Goal: Information Seeking & Learning: Learn about a topic

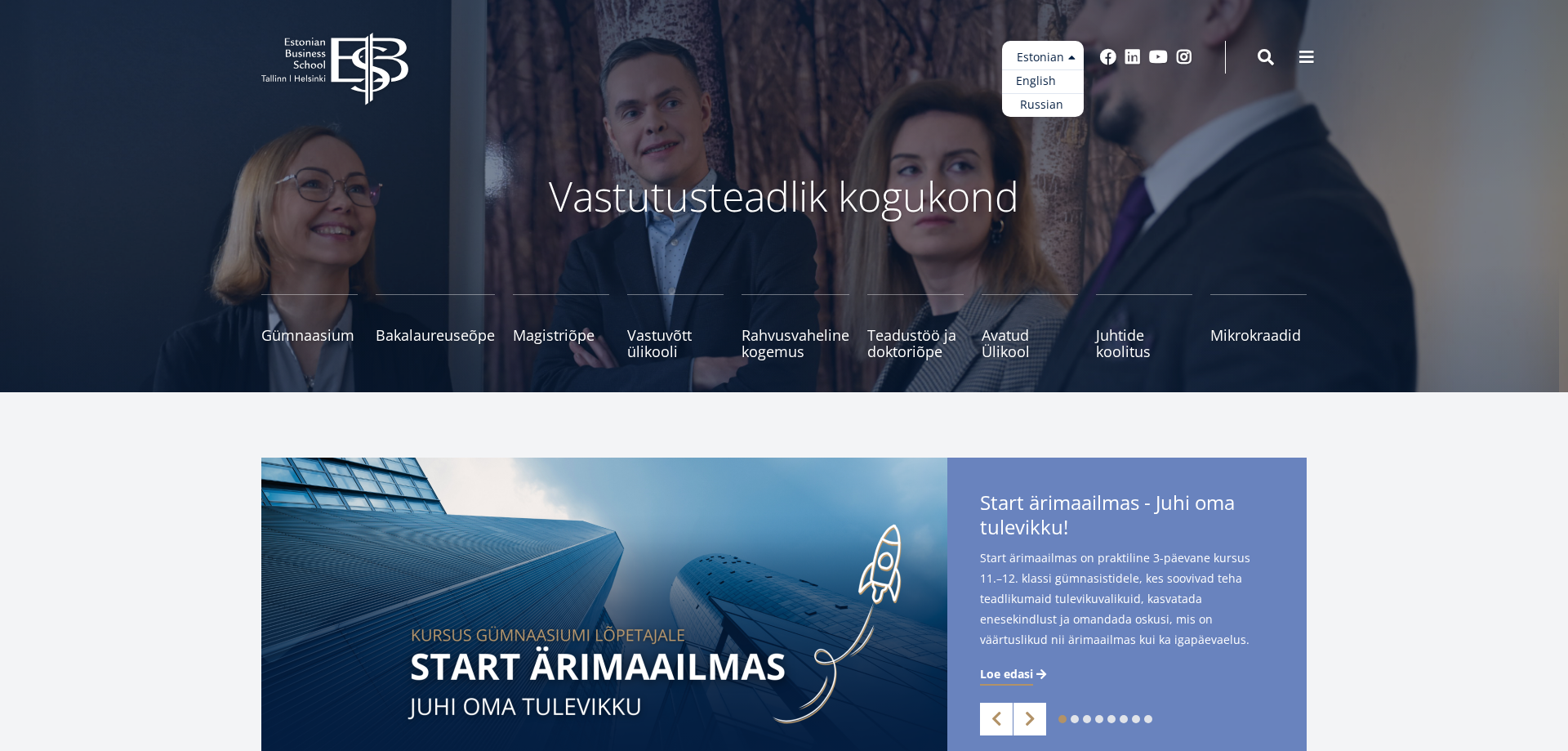
click at [1051, 80] on link "English" at bounding box center [1043, 81] width 81 height 23
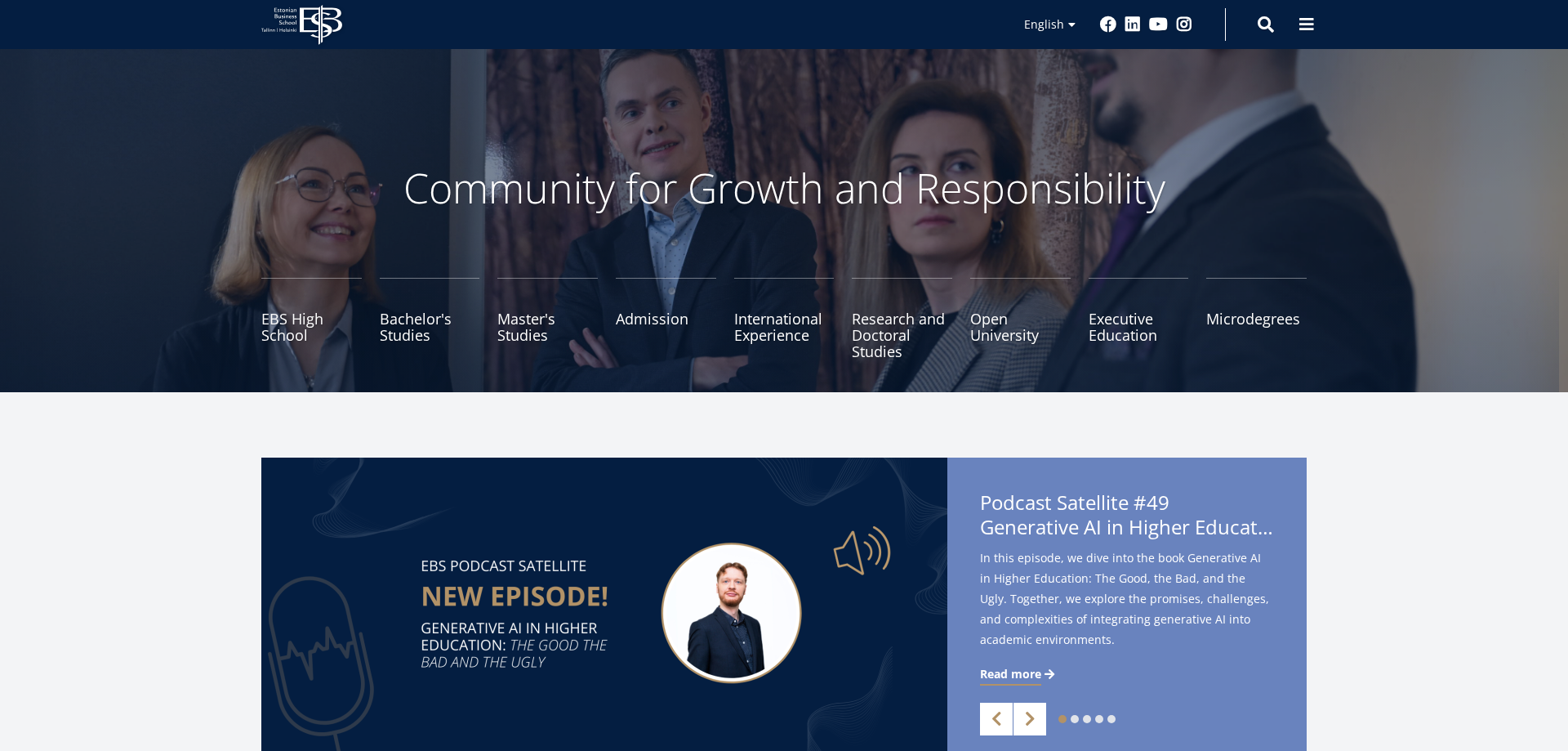
scroll to position [333, 0]
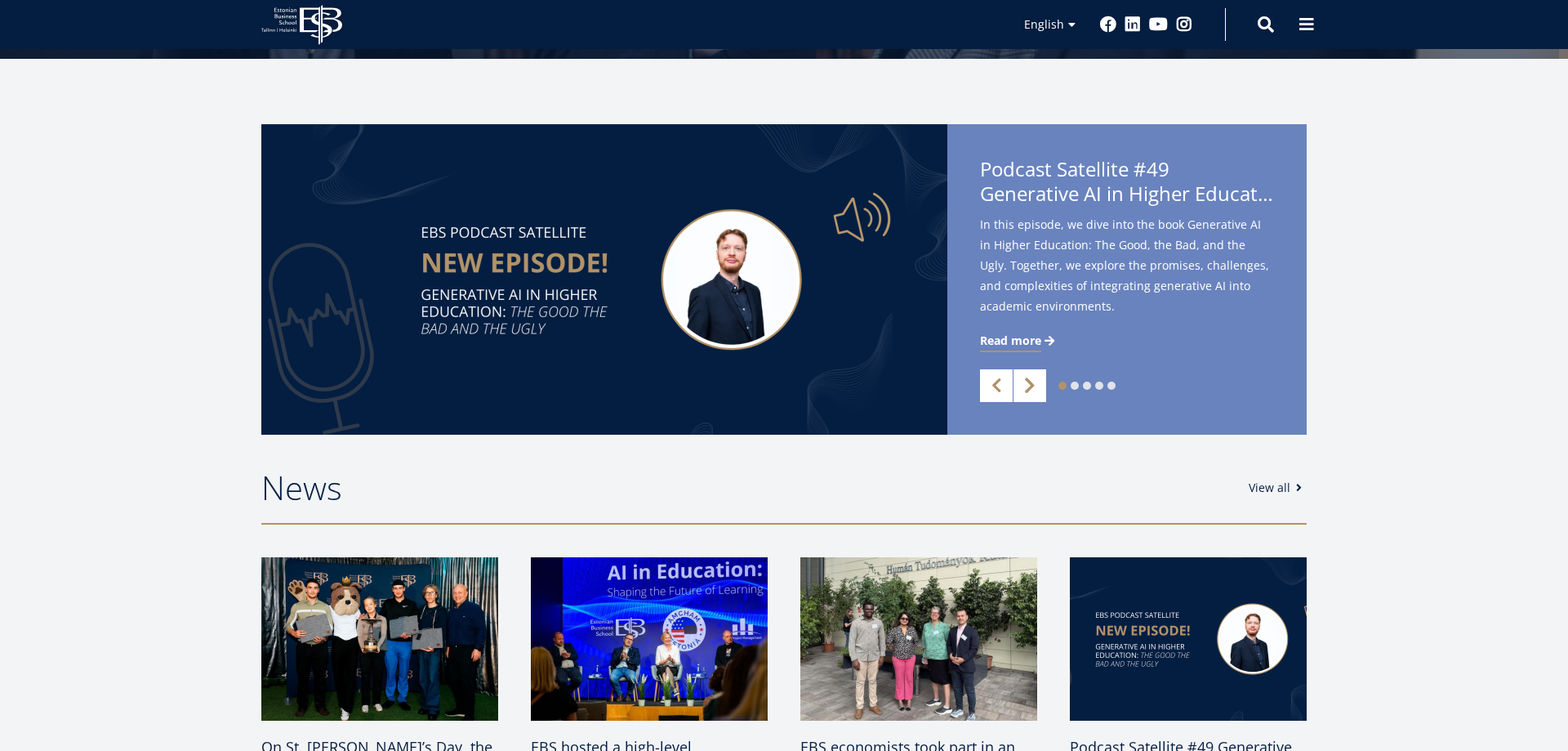
click at [1033, 382] on link "Next" at bounding box center [1030, 386] width 33 height 33
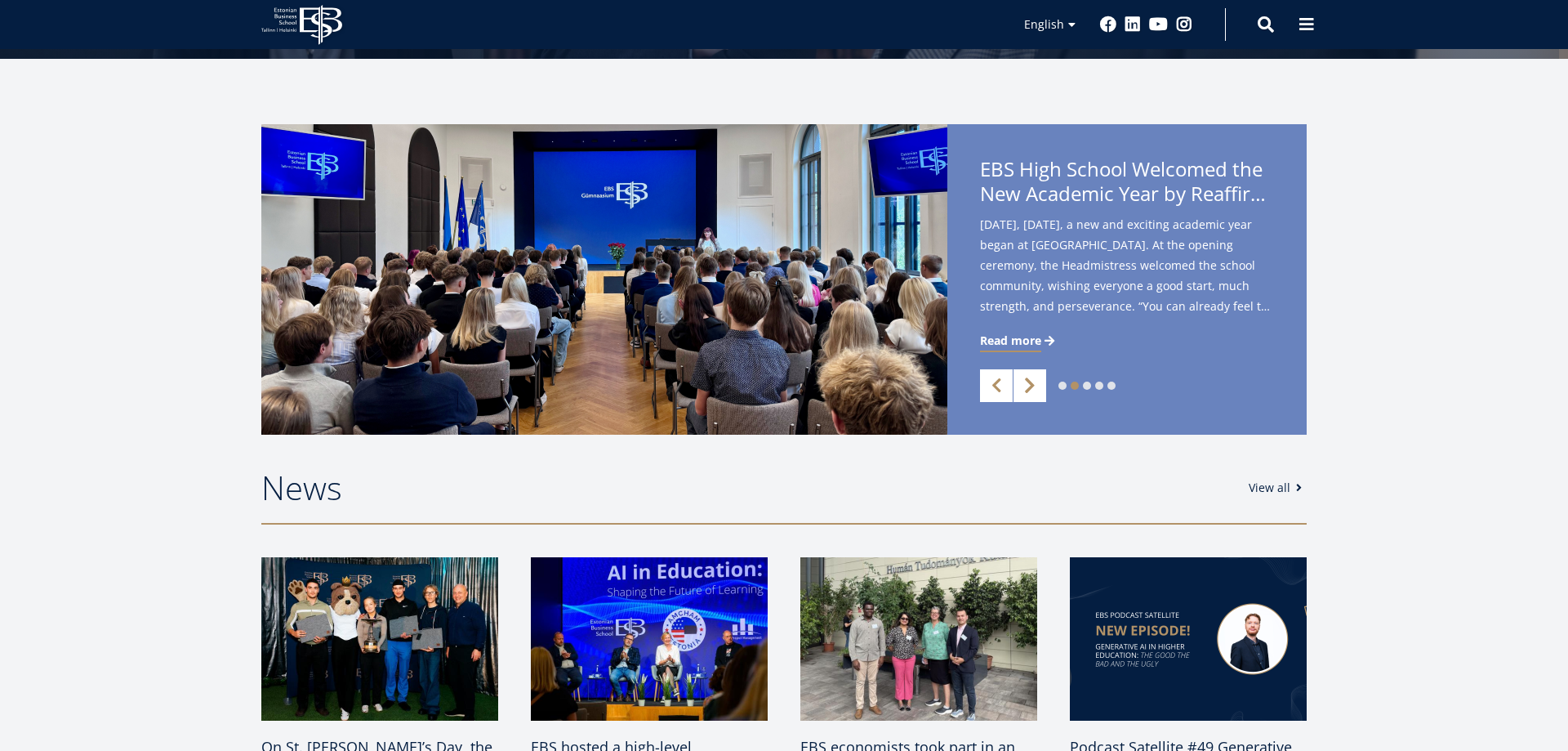
click at [1033, 382] on link "Next" at bounding box center [1030, 386] width 33 height 33
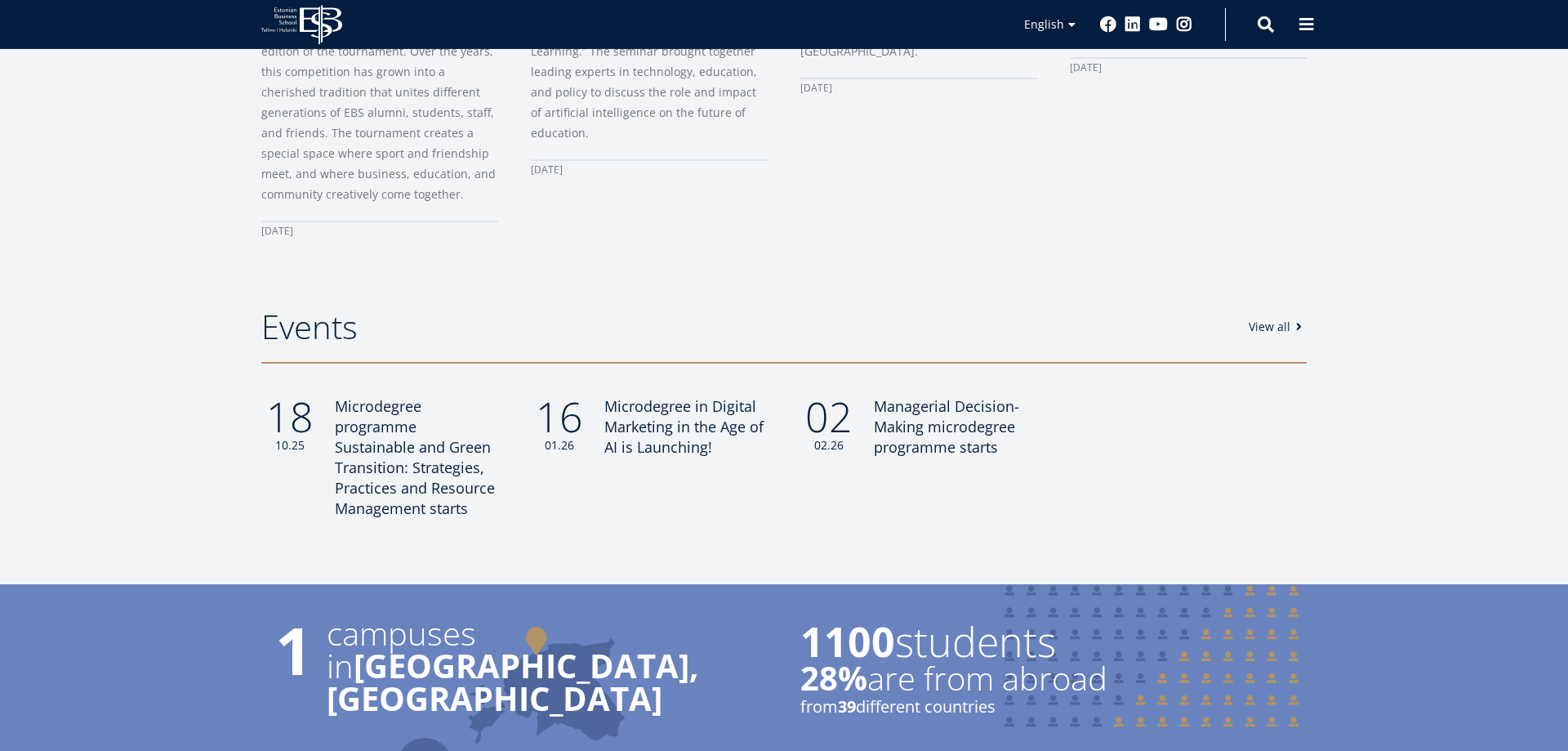
scroll to position [1250, 0]
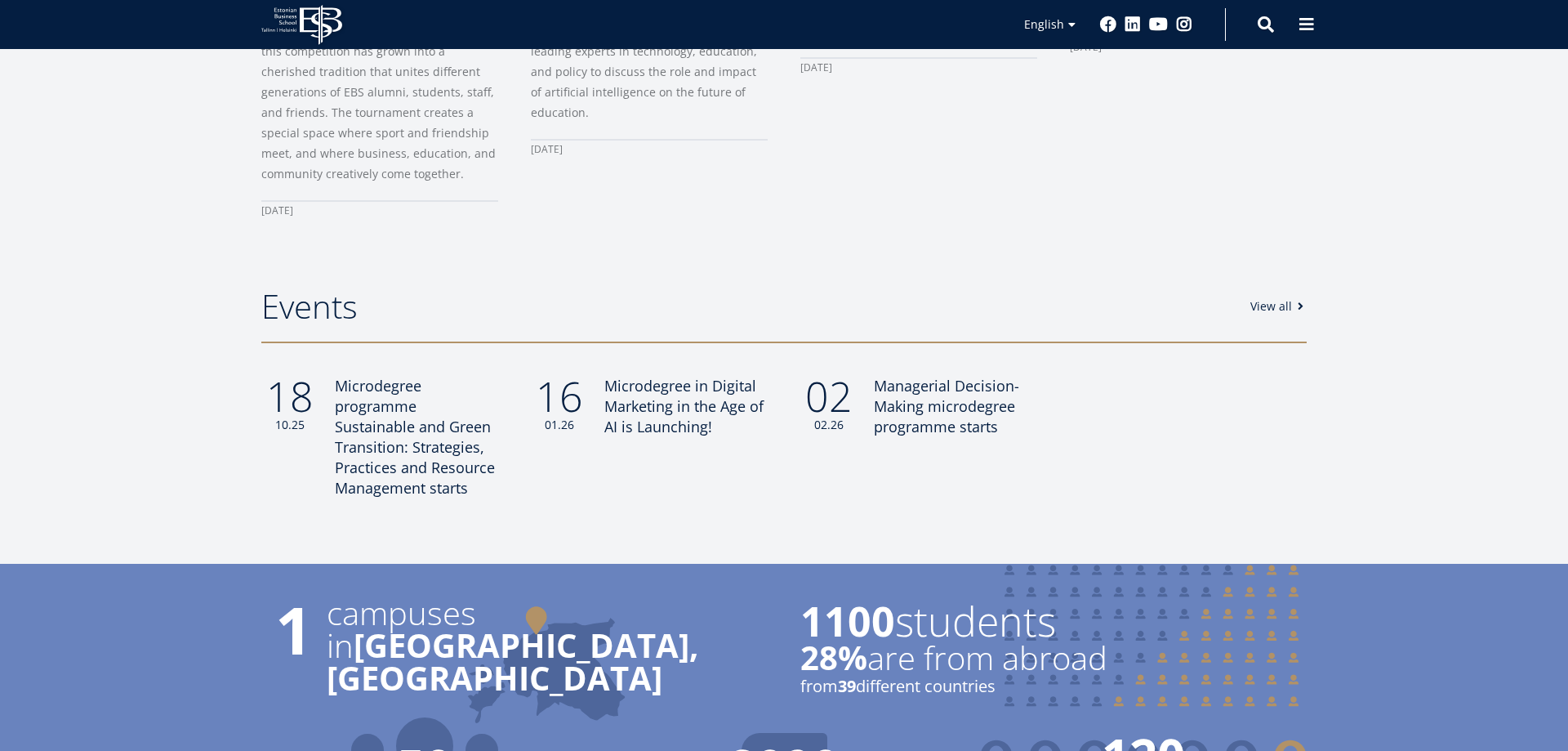
click at [1282, 298] on link "View all" at bounding box center [1279, 306] width 58 height 16
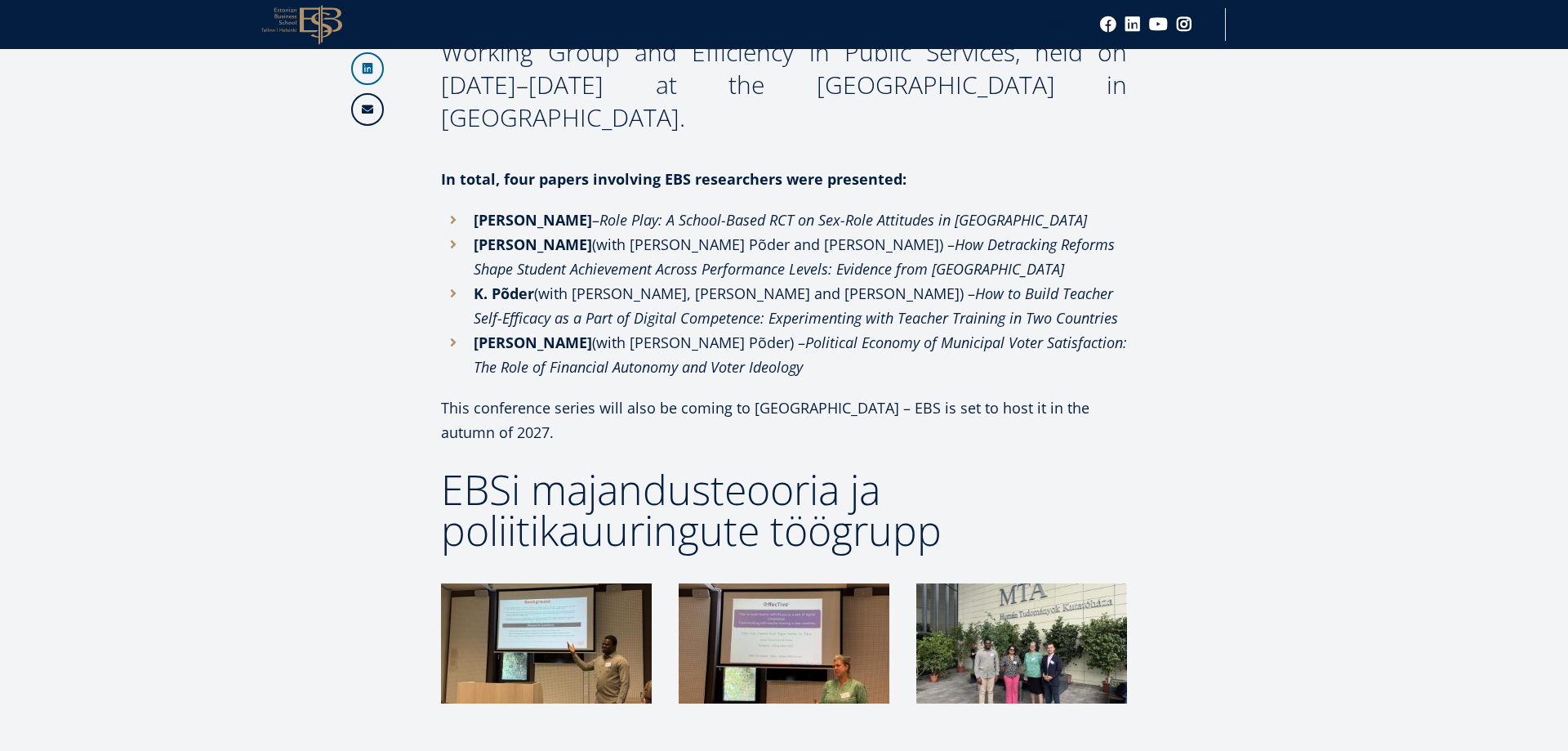
scroll to position [1083, 0]
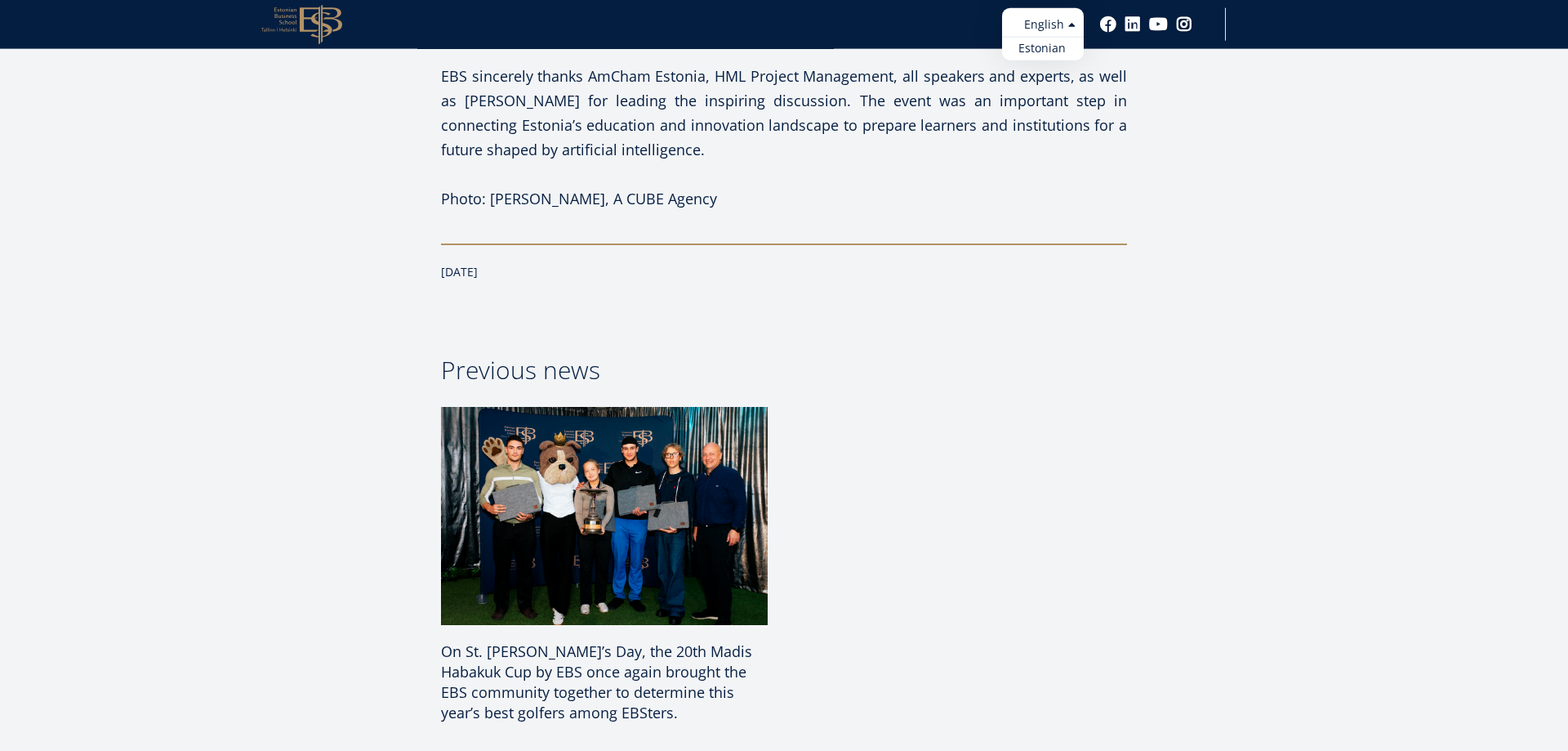
scroll to position [2116, 0]
